Goal: Information Seeking & Learning: Learn about a topic

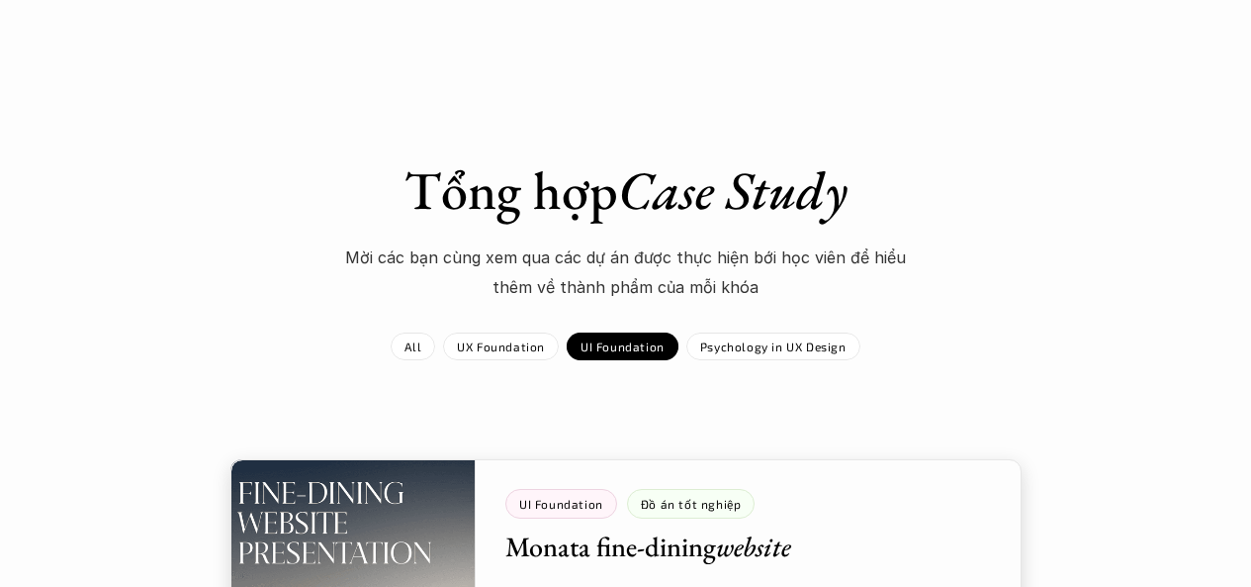
scroll to position [297, 0]
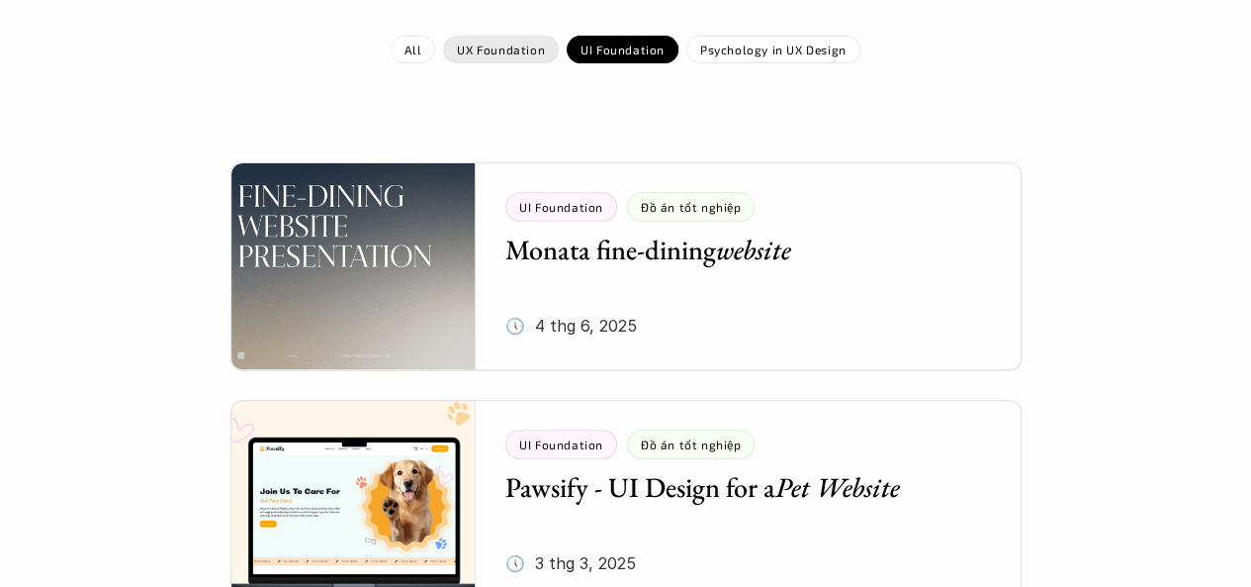
click at [497, 49] on p "UX Foundation" at bounding box center [501, 50] width 88 height 14
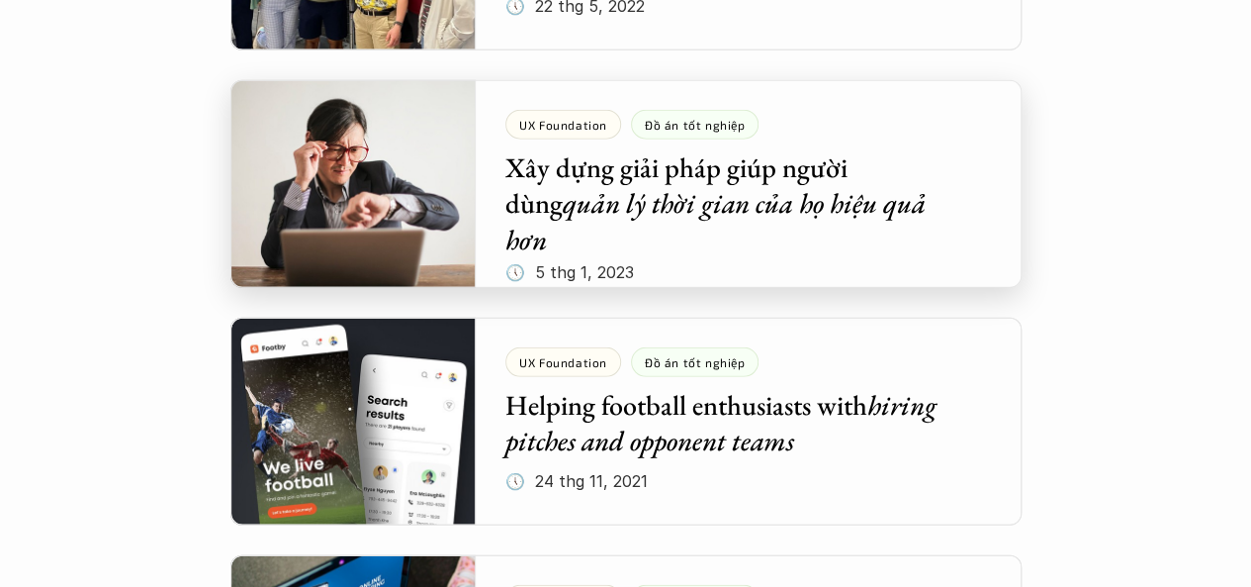
scroll to position [2671, 0]
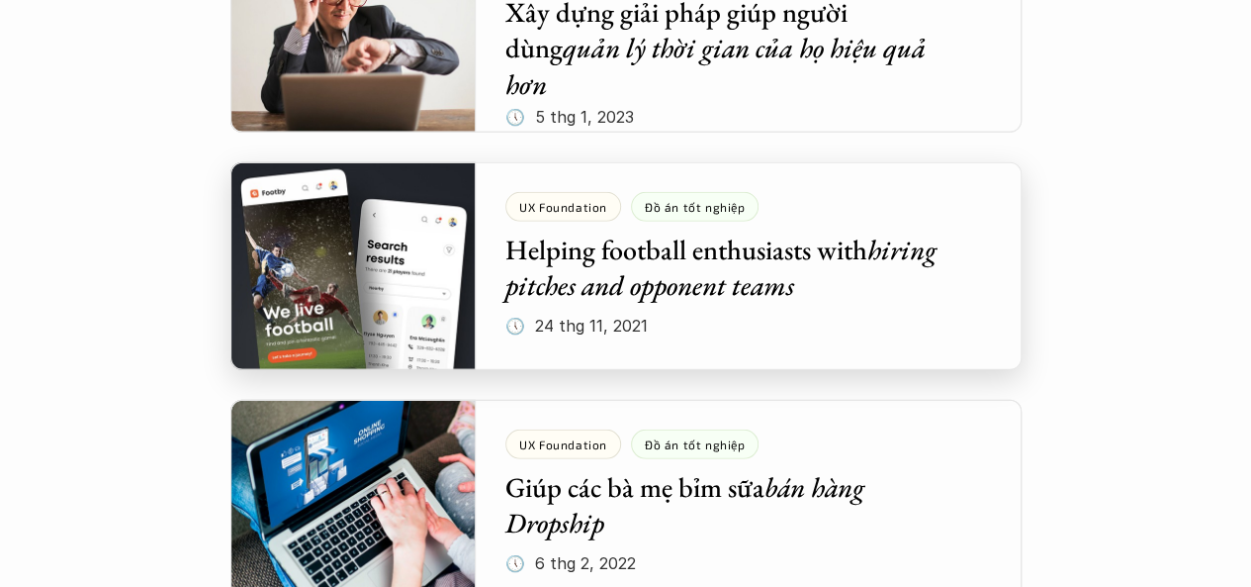
click at [347, 312] on div at bounding box center [626, 266] width 791 height 208
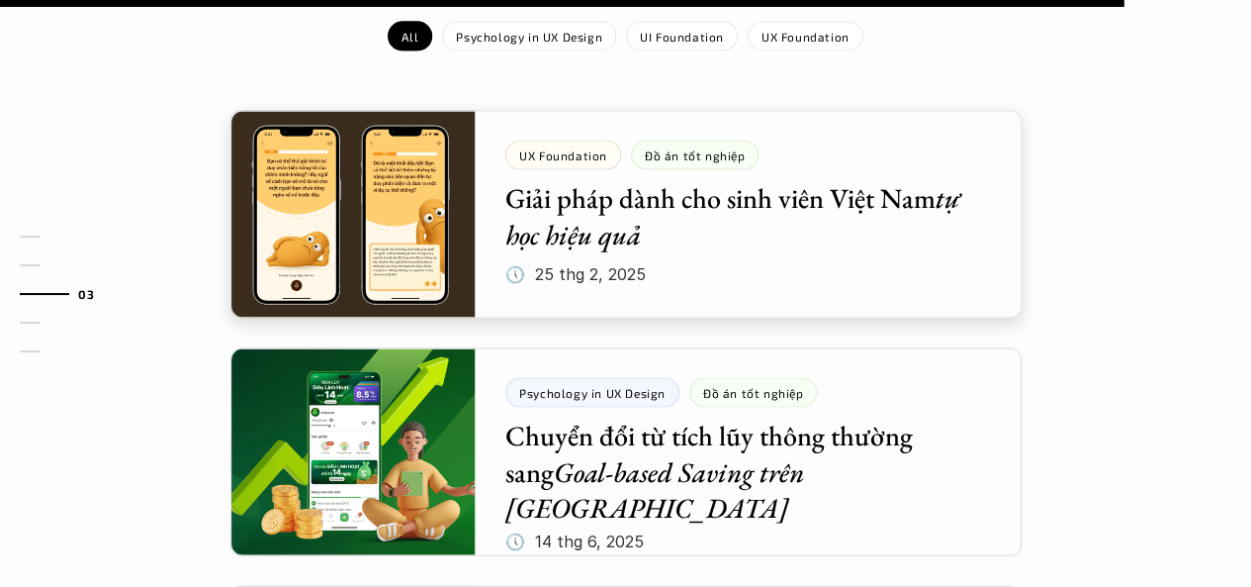
scroll to position [1880, 0]
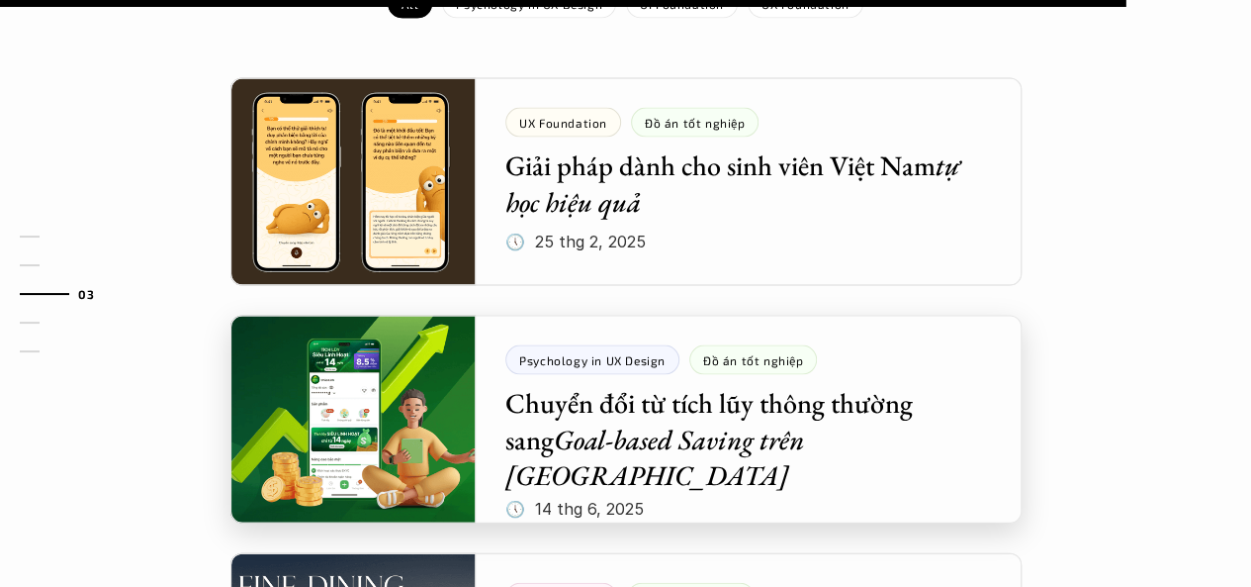
click at [366, 324] on div at bounding box center [626, 420] width 791 height 208
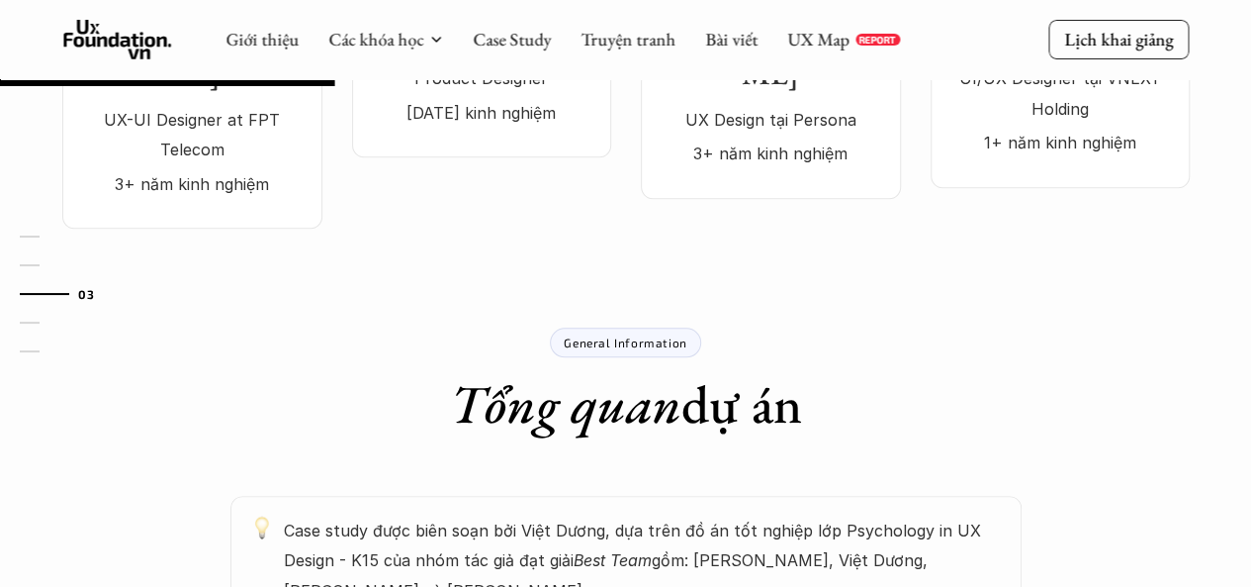
scroll to position [693, 0]
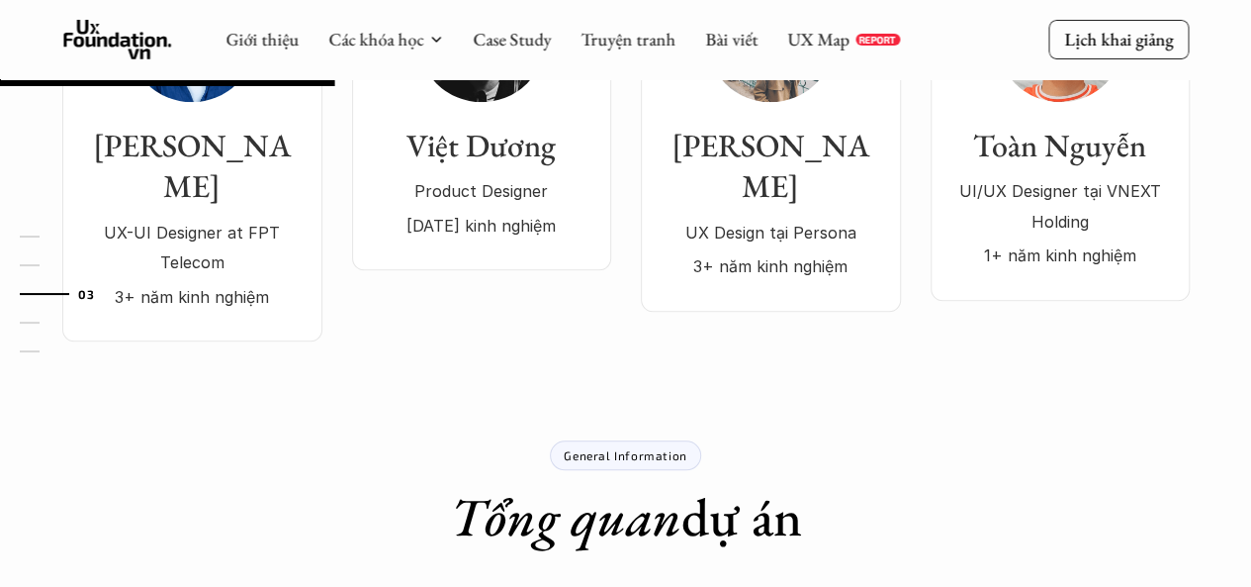
click at [580, 448] on p "General Information" at bounding box center [625, 455] width 123 height 14
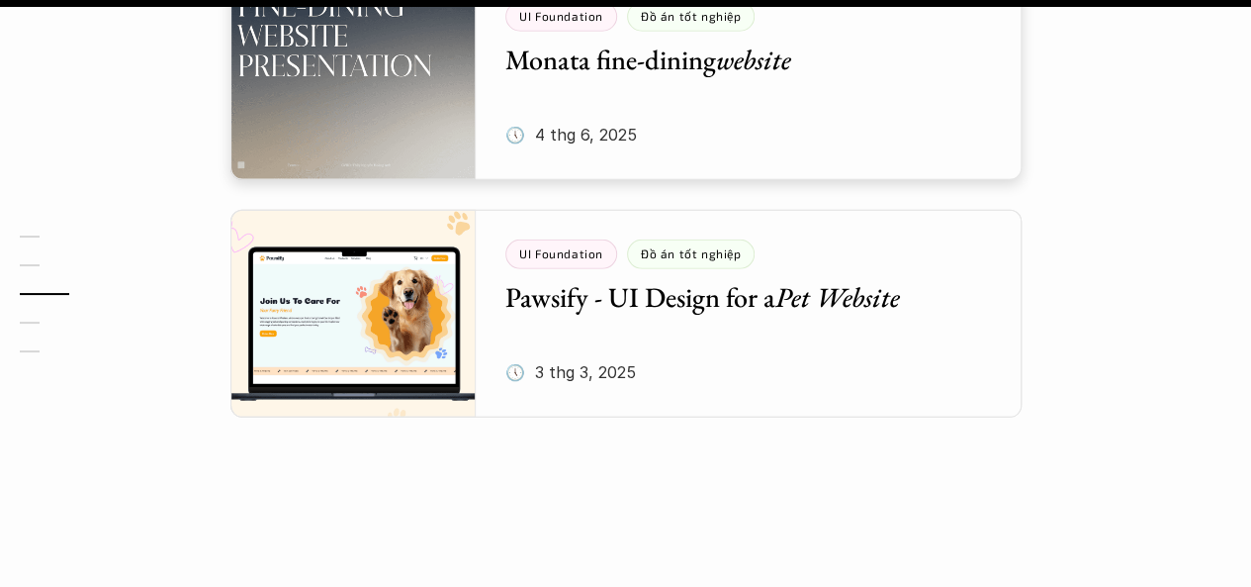
scroll to position [3067, 0]
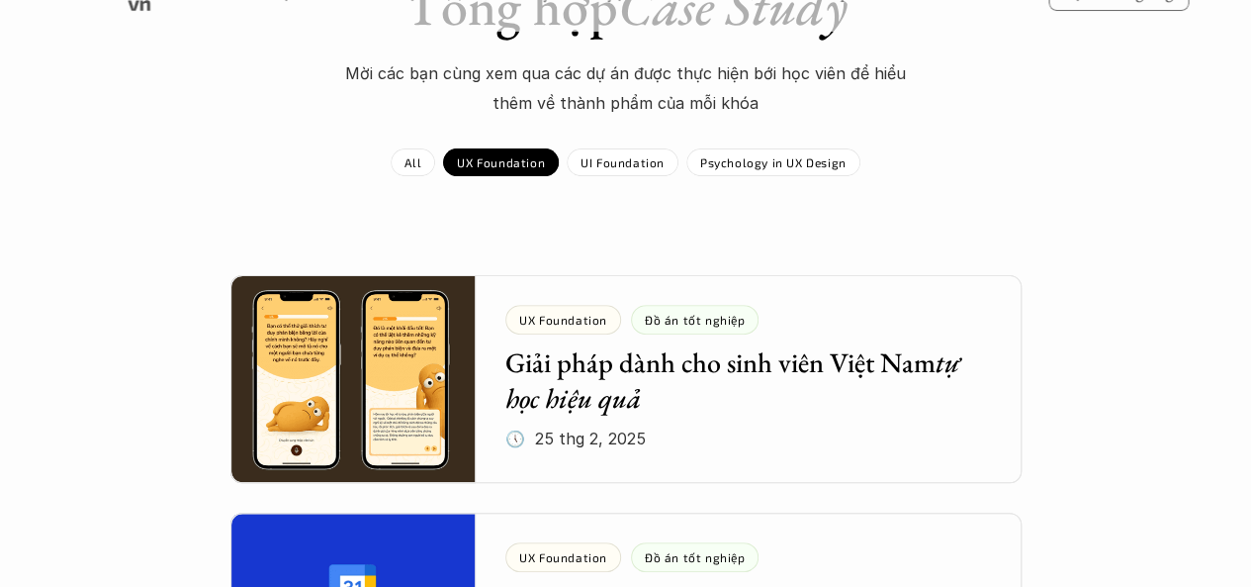
scroll to position [396, 0]
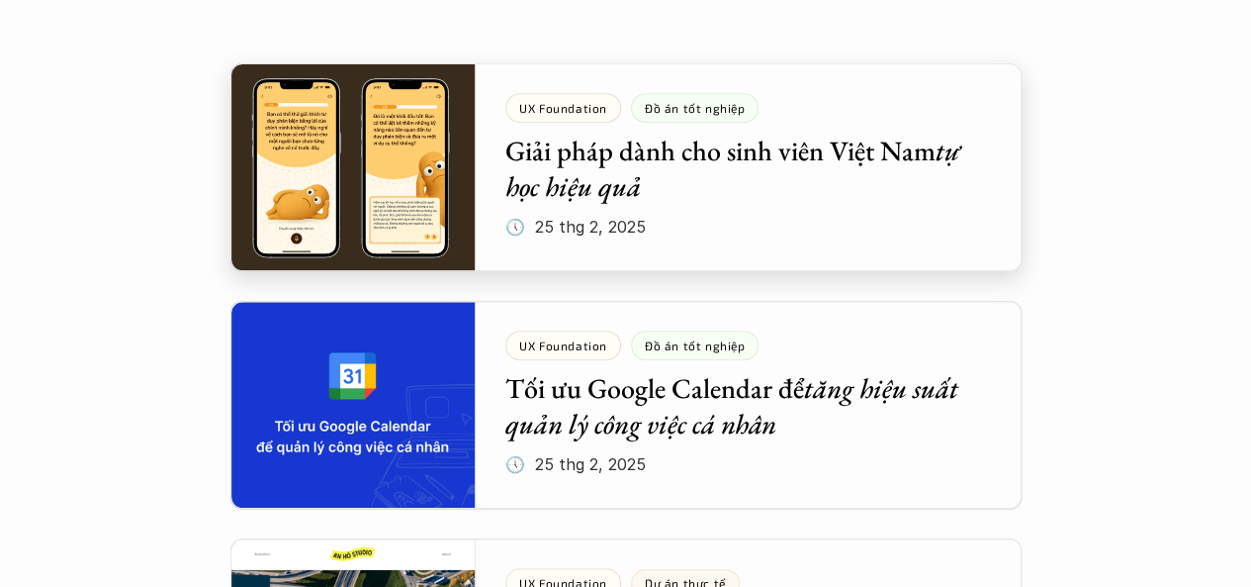
click at [386, 217] on div at bounding box center [626, 167] width 791 height 208
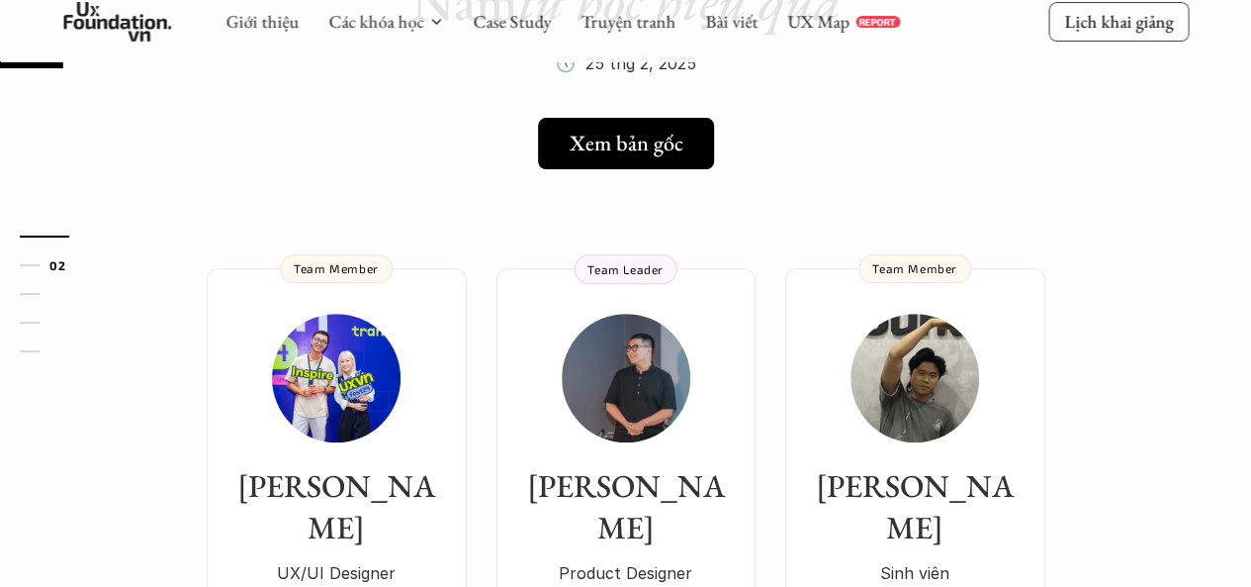
scroll to position [297, 0]
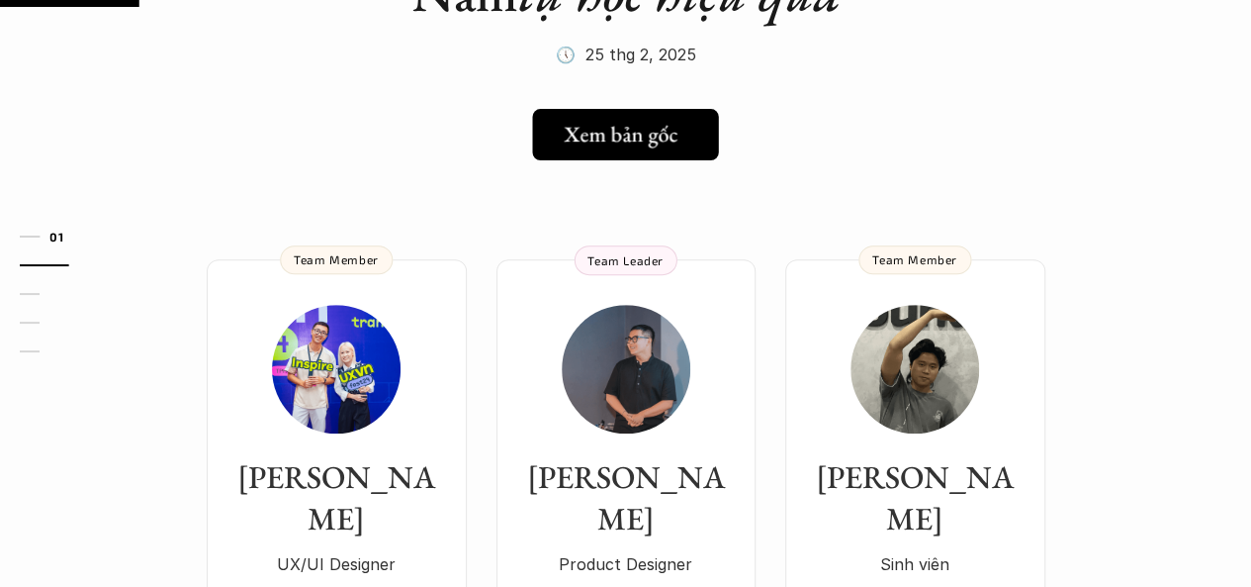
click at [618, 149] on link "Xem bản gốc" at bounding box center [625, 134] width 186 height 51
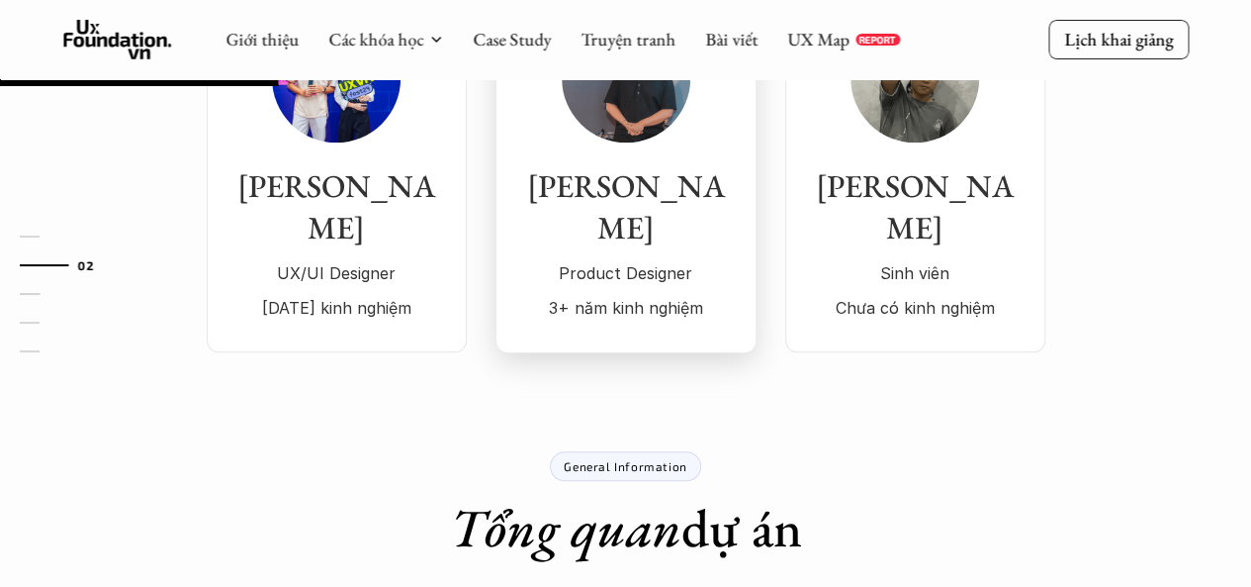
scroll to position [198, 0]
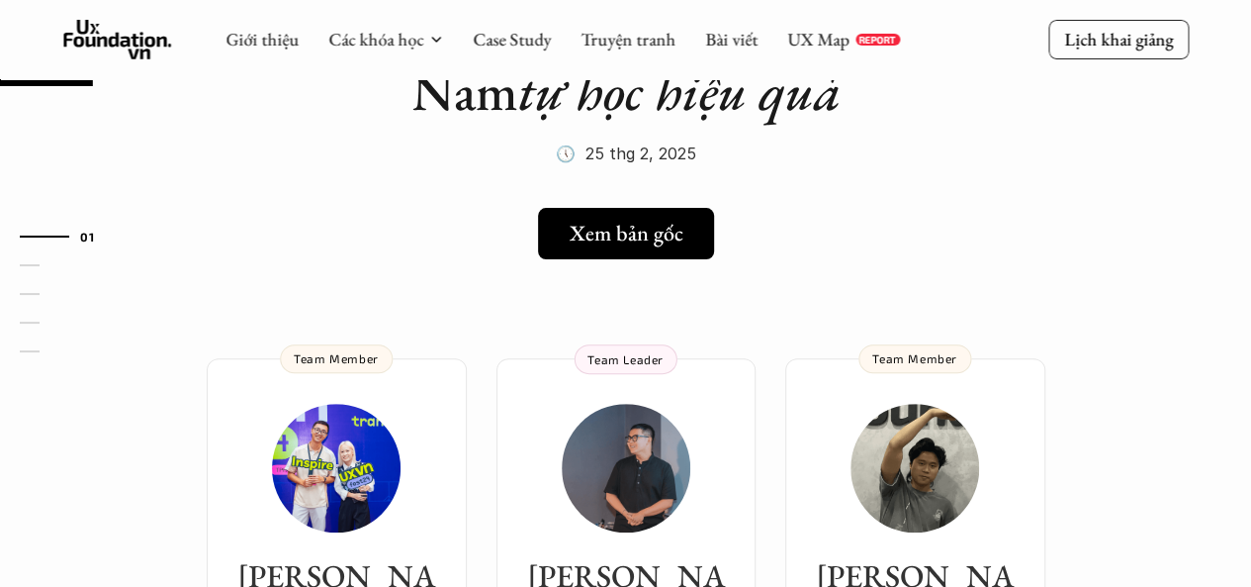
click at [443, 80] on div at bounding box center [0, 82] width 2503 height 6
